Goal: Transaction & Acquisition: Register for event/course

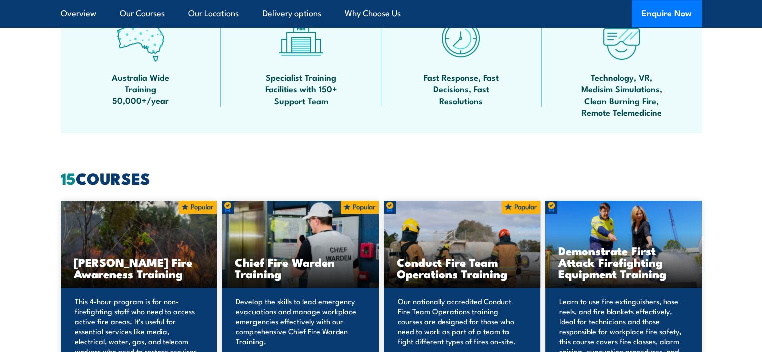
scroll to position [701, 0]
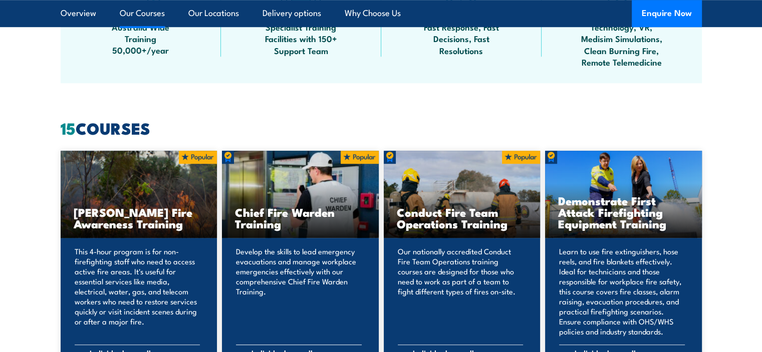
click at [348, 158] on img at bounding box center [359, 157] width 38 height 13
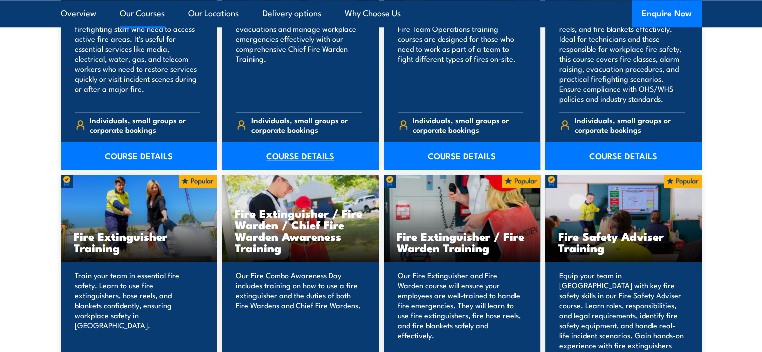
scroll to position [951, 0]
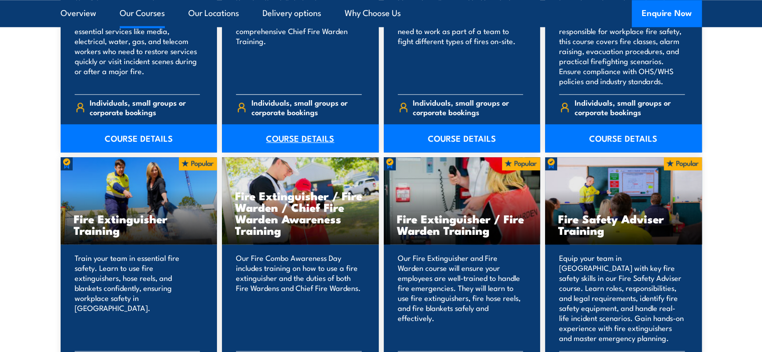
click at [298, 134] on link "COURSE DETAILS" at bounding box center [300, 138] width 157 height 28
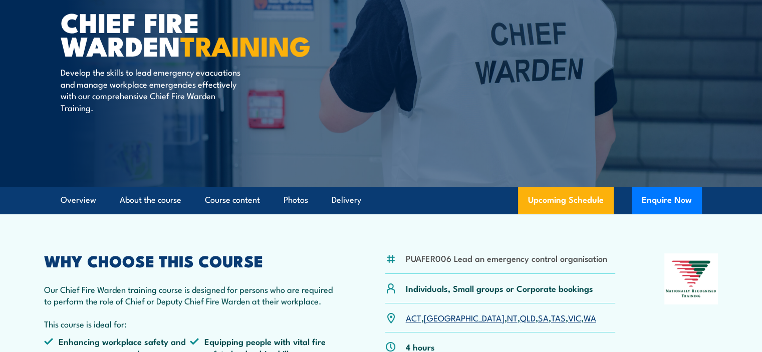
scroll to position [150, 0]
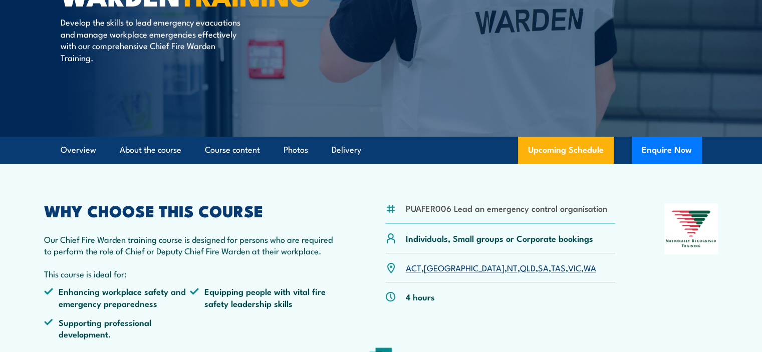
click at [538, 268] on link "SA" at bounding box center [543, 267] width 11 height 12
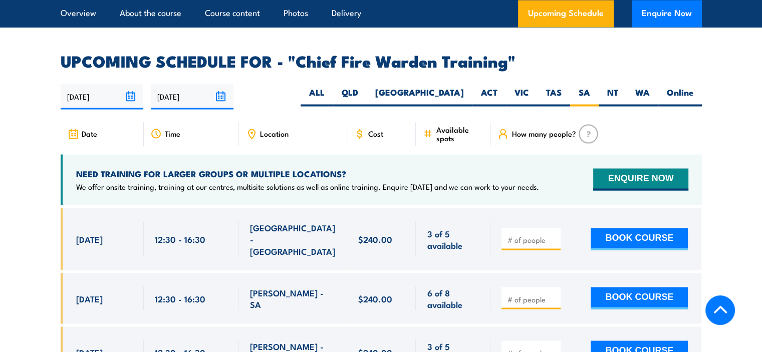
scroll to position [1735, 0]
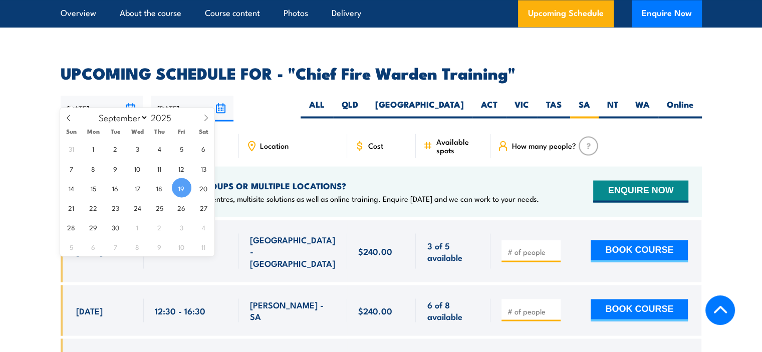
click at [133, 96] on input "19/09/2025" at bounding box center [102, 109] width 83 height 26
click at [203, 114] on icon at bounding box center [205, 117] width 7 height 7
click at [66, 115] on icon at bounding box center [68, 117] width 7 height 7
select select "8"
click at [186, 210] on span "26" at bounding box center [182, 207] width 20 height 20
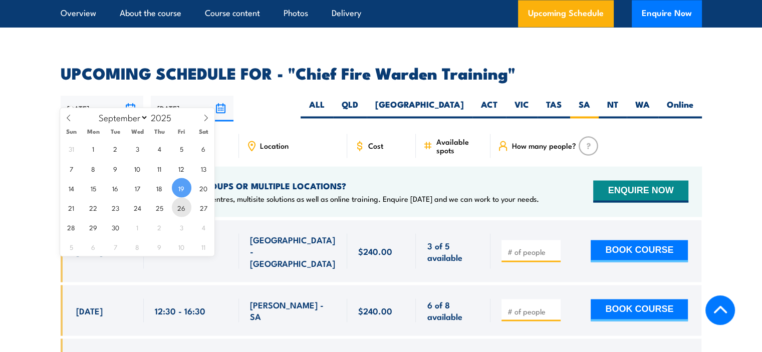
type input "26/09/2025"
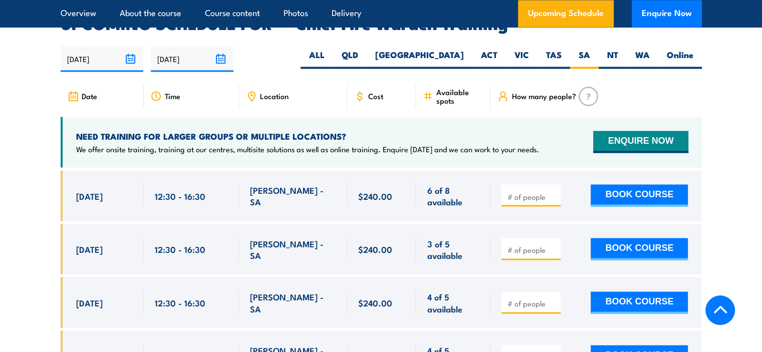
scroll to position [1786, 0]
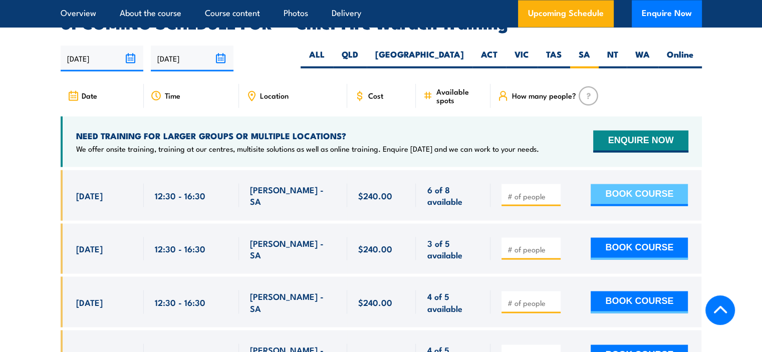
click at [629, 184] on button "BOOK COURSE" at bounding box center [638, 195] width 97 height 22
type input "1"
click at [551, 191] on input "1" at bounding box center [532, 196] width 50 height 10
click at [619, 184] on button "BOOK COURSE" at bounding box center [638, 195] width 97 height 22
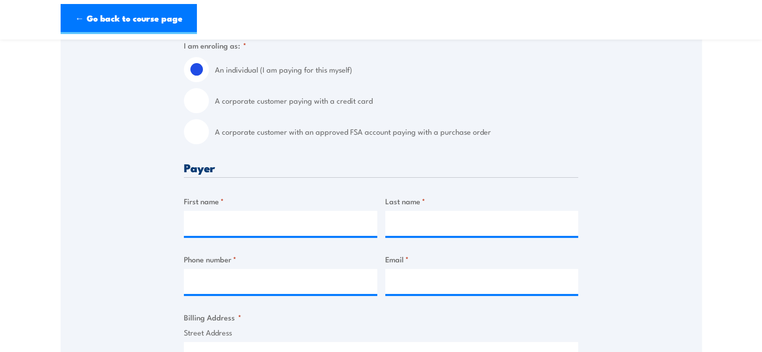
scroll to position [300, 0]
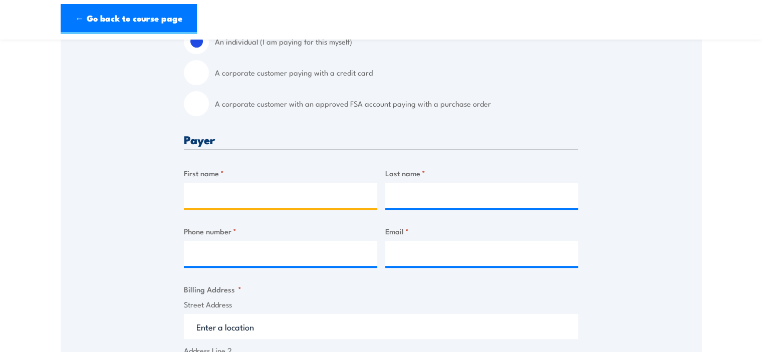
click at [229, 194] on input "First name *" at bounding box center [280, 195] width 193 height 25
type input "Bill"
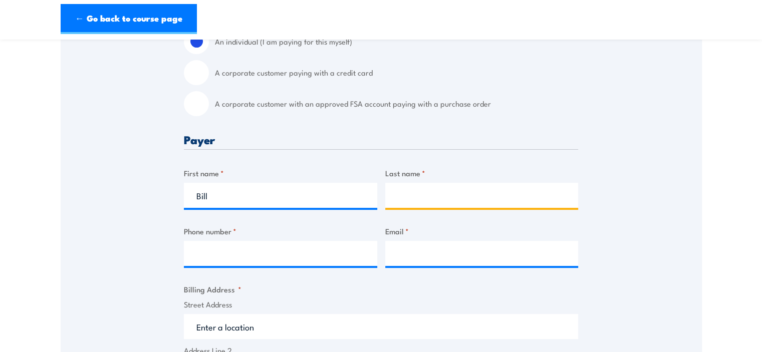
click at [413, 194] on input "Last name *" at bounding box center [481, 195] width 193 height 25
type input "Grimes"
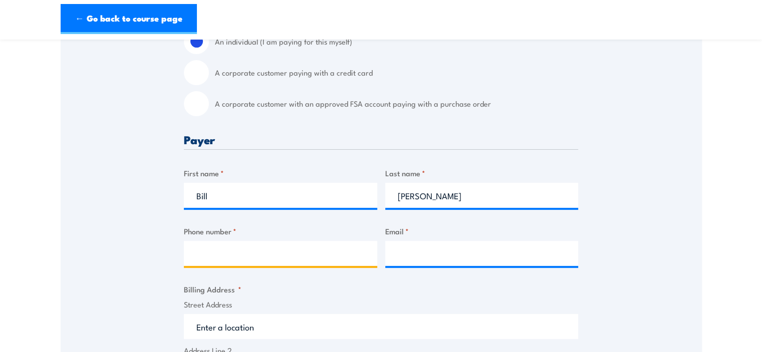
click at [268, 253] on input "Phone number *" at bounding box center [280, 253] width 193 height 25
type input "0402415942"
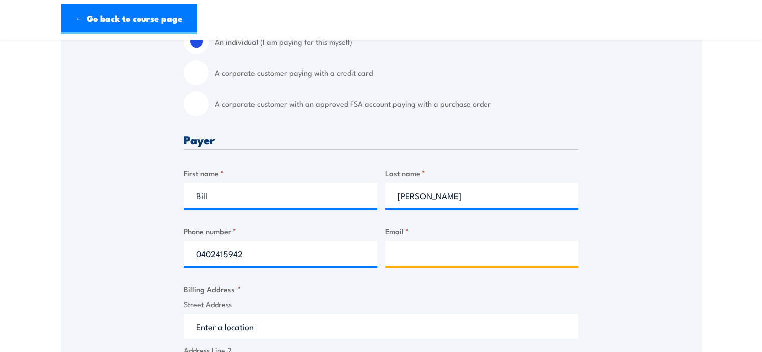
click at [434, 251] on input "Email *" at bounding box center [481, 253] width 193 height 25
type input "popecrash@kern.com.au"
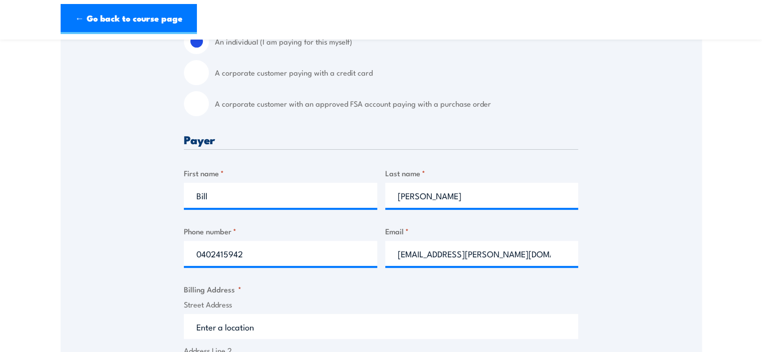
click at [288, 320] on input "Street Address" at bounding box center [381, 326] width 394 height 25
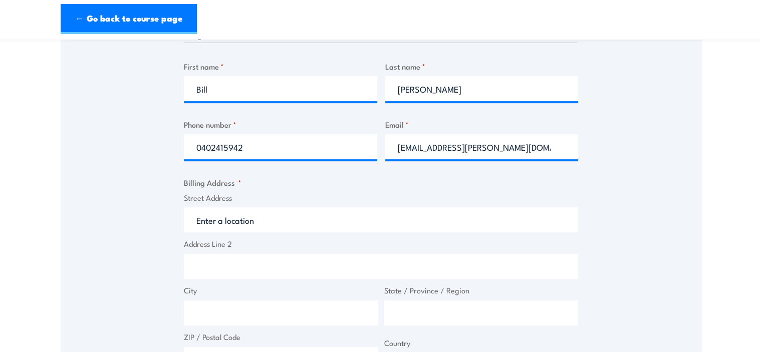
scroll to position [414, 0]
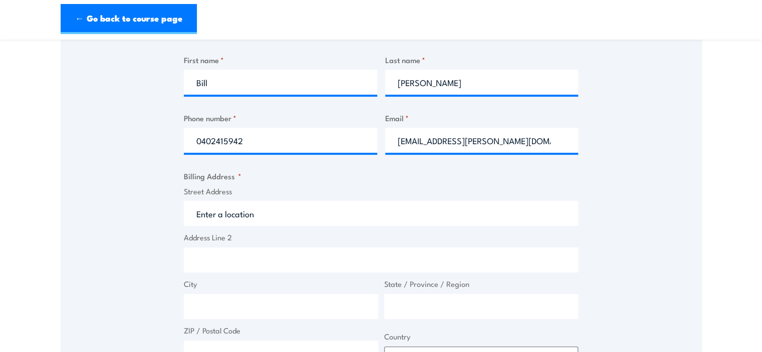
click at [277, 214] on input "Street Address" at bounding box center [381, 213] width 394 height 25
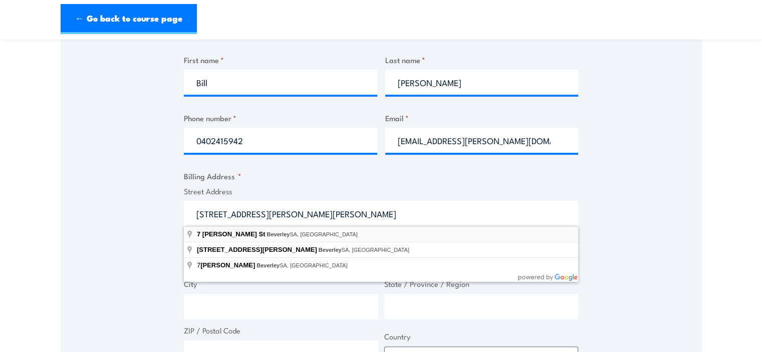
type input "7 Pope St, Beverley SA, Australia"
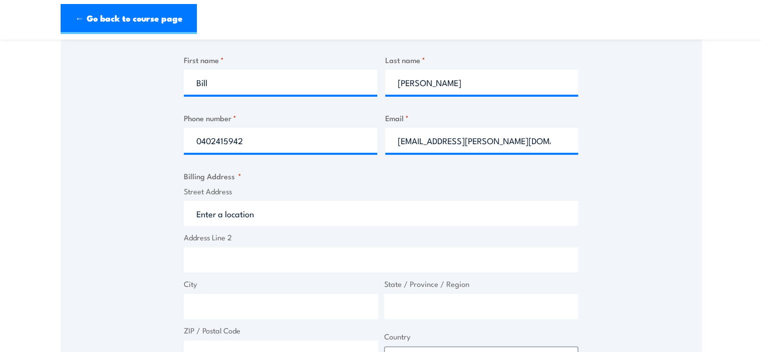
type input "7 Pope St"
type input "Beverley"
type input "South Australia"
type input "5009"
select select "Australia"
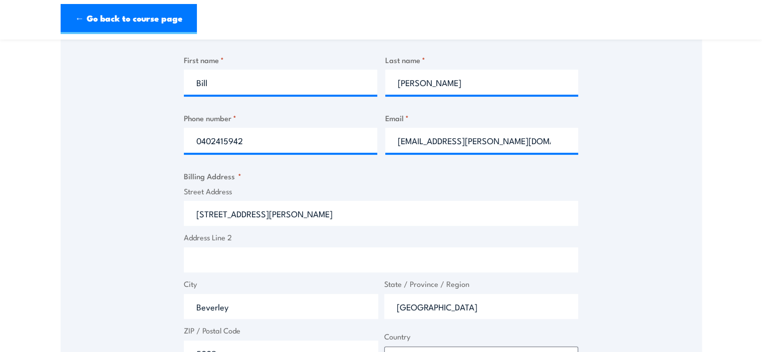
click at [250, 257] on input "Address Line 2" at bounding box center [381, 259] width 394 height 25
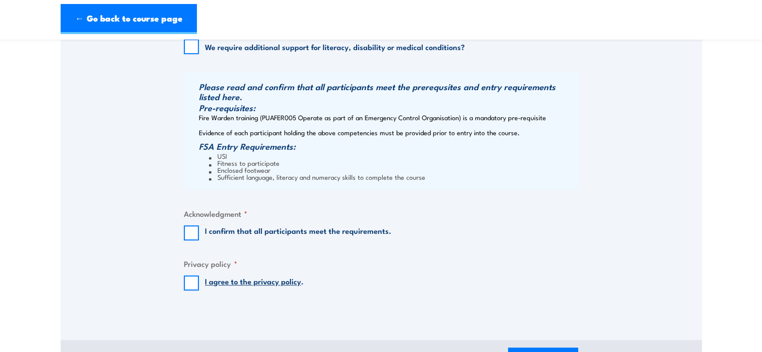
scroll to position [814, 0]
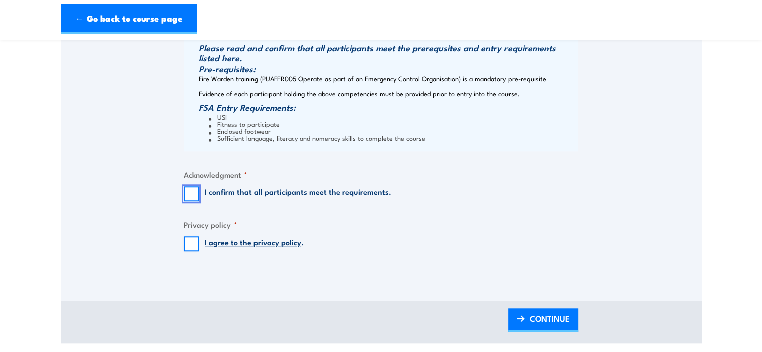
click at [187, 191] on input "I confirm that all participants meet the requirements." at bounding box center [191, 193] width 15 height 15
checkbox input "true"
click at [186, 242] on input "I agree to the privacy policy ." at bounding box center [191, 243] width 15 height 15
checkbox input "true"
click at [529, 320] on span "CONTINUE" at bounding box center [549, 318] width 40 height 27
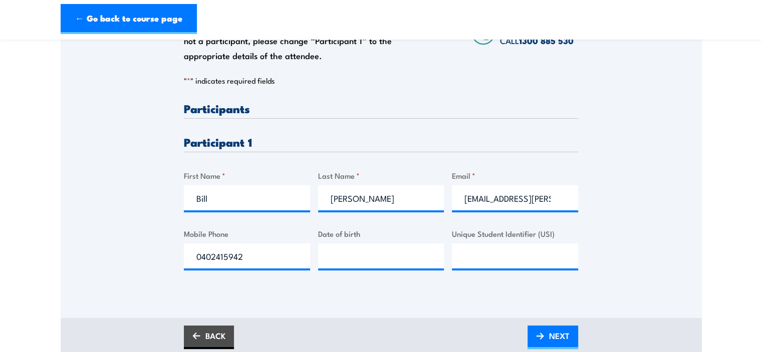
scroll to position [200, 0]
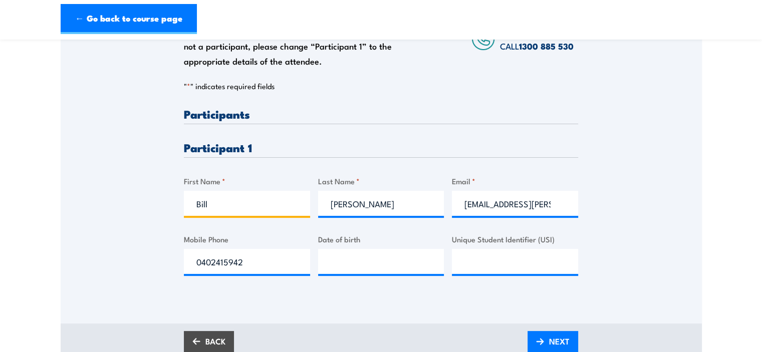
click at [216, 203] on input "Bill" at bounding box center [247, 203] width 126 height 25
type input "B"
type input "c"
type input "Corey"
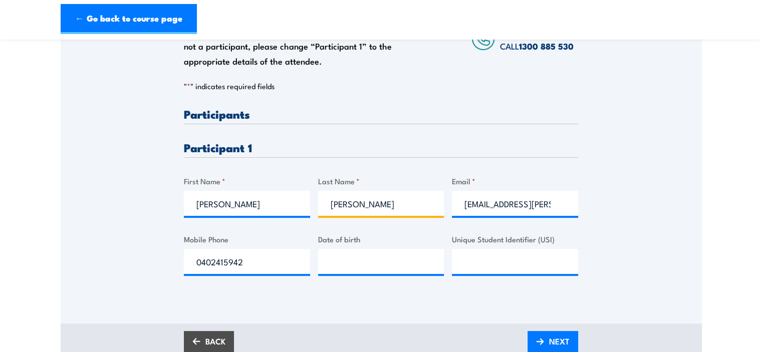
click at [372, 204] on input "Grimes" at bounding box center [381, 203] width 126 height 25
type input "G"
type input "Edwards"
click at [255, 259] on input "0402415942" at bounding box center [247, 261] width 126 height 25
click at [330, 259] on input "__/__/____" at bounding box center [381, 261] width 126 height 25
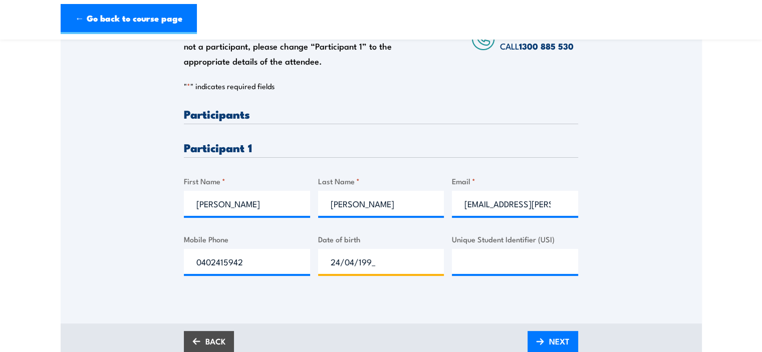
type input "24/04/1994"
drag, startPoint x: 463, startPoint y: 258, endPoint x: 471, endPoint y: 261, distance: 8.6
click at [467, 259] on input "Unique Student Identifier (USI)" at bounding box center [515, 261] width 126 height 25
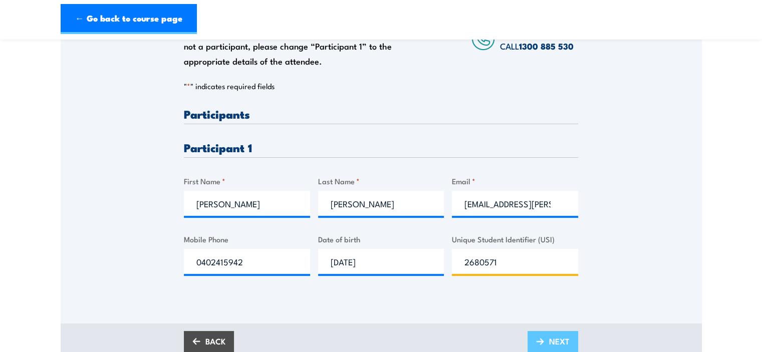
type input "2680571"
click at [547, 340] on link "NEXT" at bounding box center [552, 343] width 51 height 24
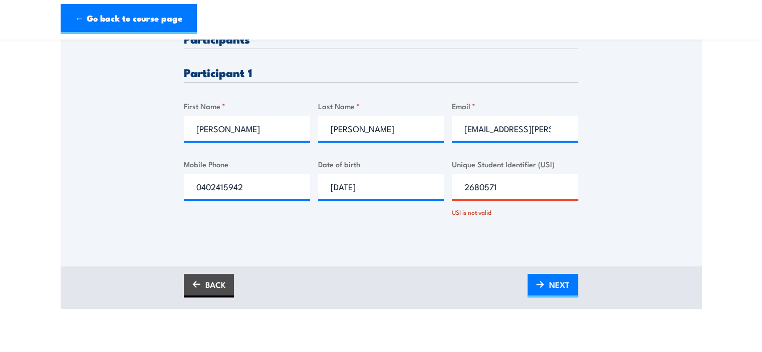
scroll to position [309, 0]
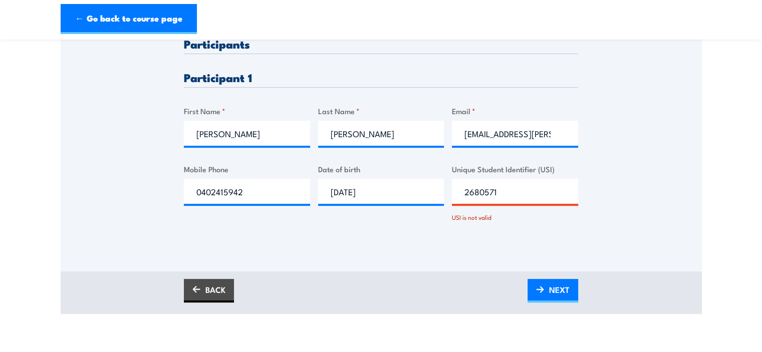
click at [534, 192] on input "2680571" at bounding box center [515, 191] width 126 height 25
type input "2"
click at [555, 282] on span "NEXT" at bounding box center [559, 289] width 21 height 27
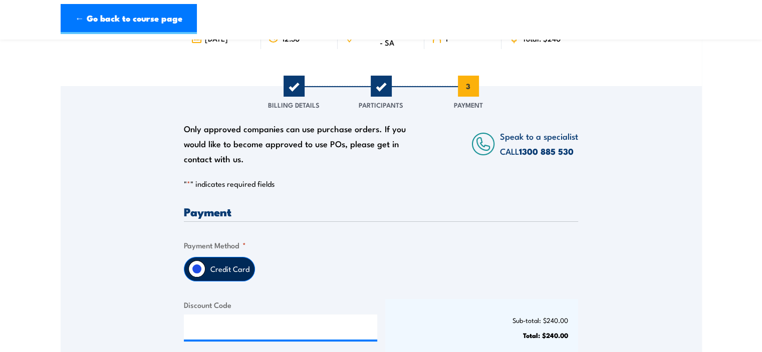
scroll to position [100, 0]
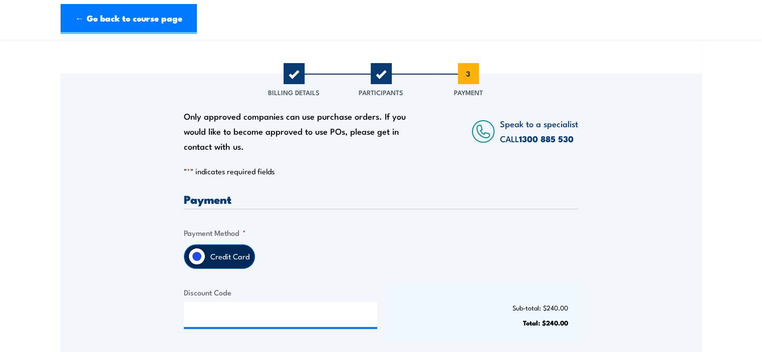
click at [226, 250] on label "Credit Card" at bounding box center [229, 257] width 49 height 24
click at [205, 250] on input "Credit Card" at bounding box center [196, 256] width 17 height 17
click at [252, 196] on h3 "Payment" at bounding box center [381, 199] width 394 height 12
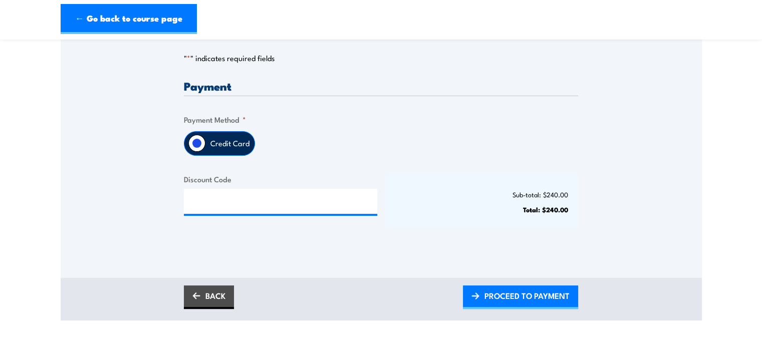
scroll to position [260, 0]
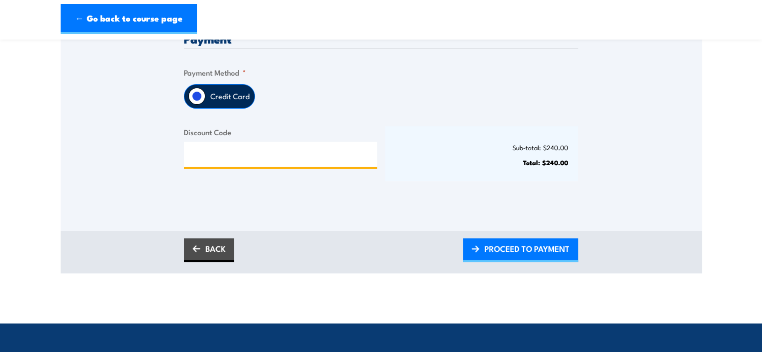
click at [254, 155] on input "Discount Code" at bounding box center [280, 154] width 193 height 25
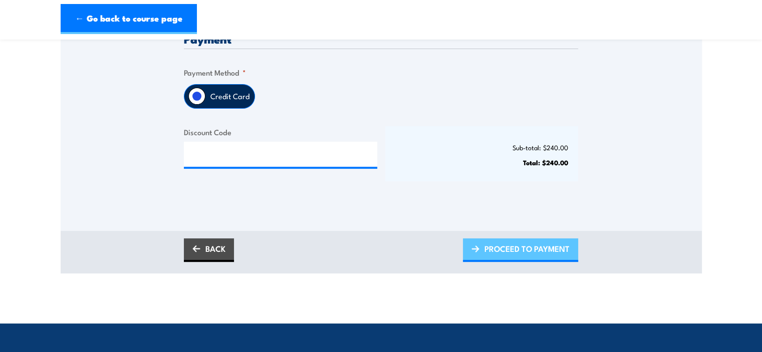
click at [560, 246] on span "PROCEED TO PAYMENT" at bounding box center [526, 248] width 85 height 27
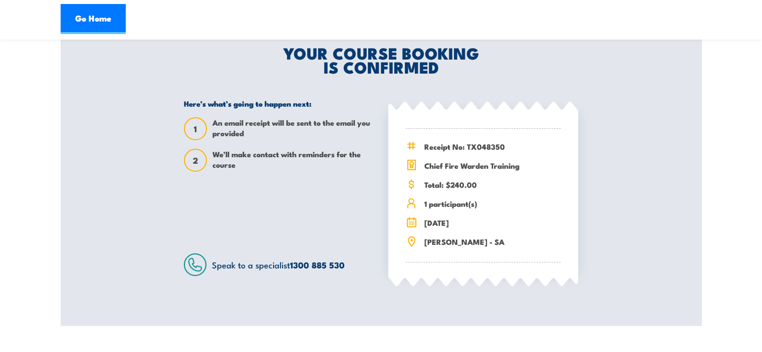
scroll to position [200, 0]
